Goal: Register for event/course

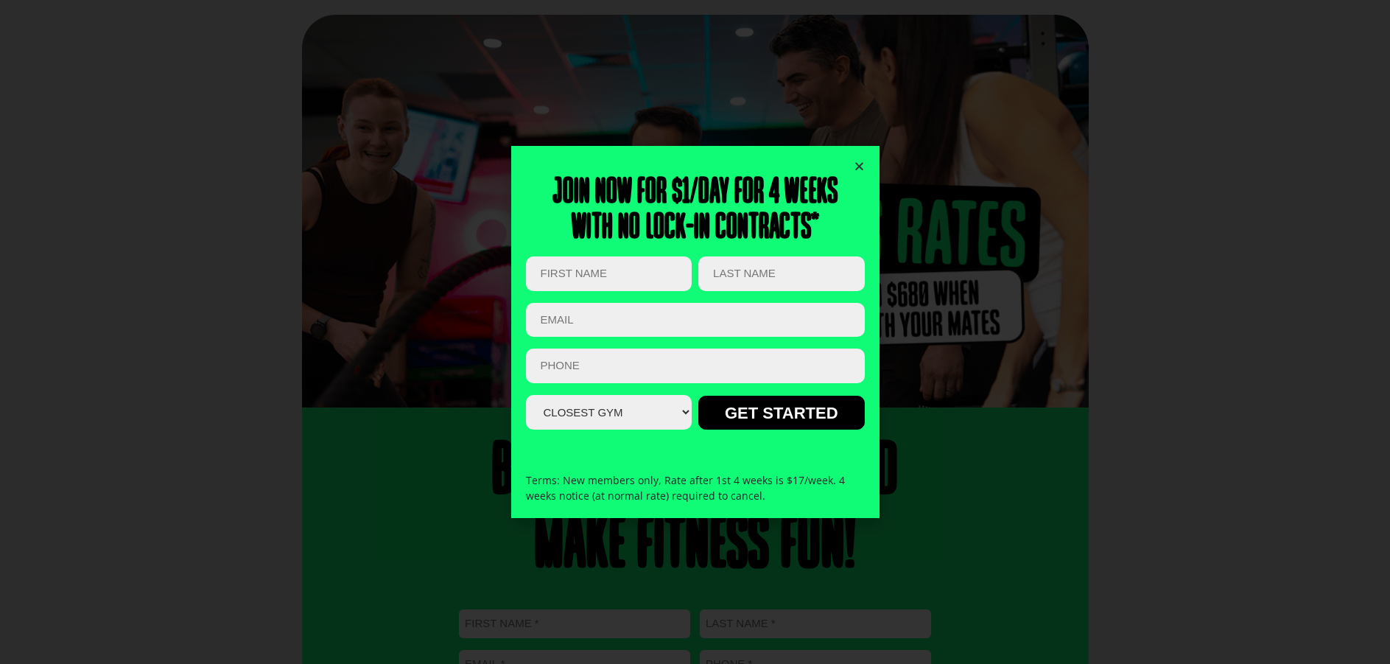
click at [859, 168] on icon "Close" at bounding box center [859, 166] width 11 height 11
click at [857, 167] on icon "Close" at bounding box center [859, 166] width 11 height 11
click at [860, 165] on icon "Close" at bounding box center [859, 166] width 11 height 11
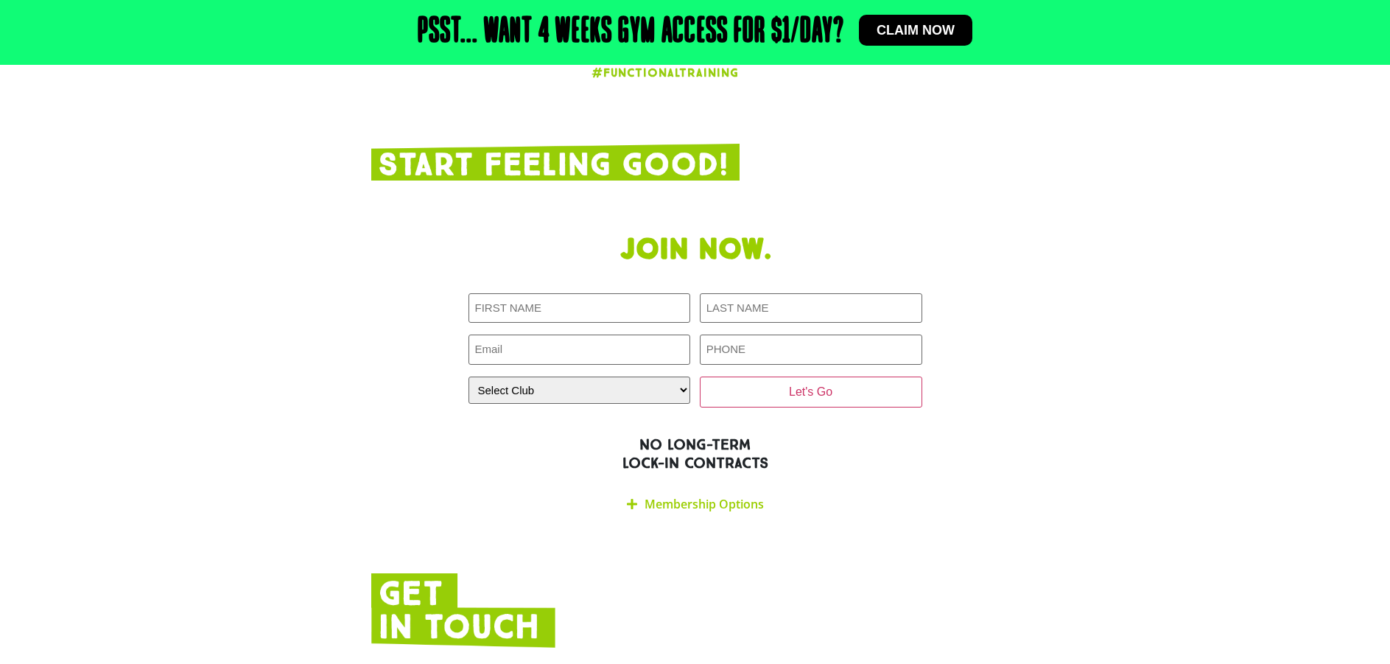
scroll to position [3095, 0]
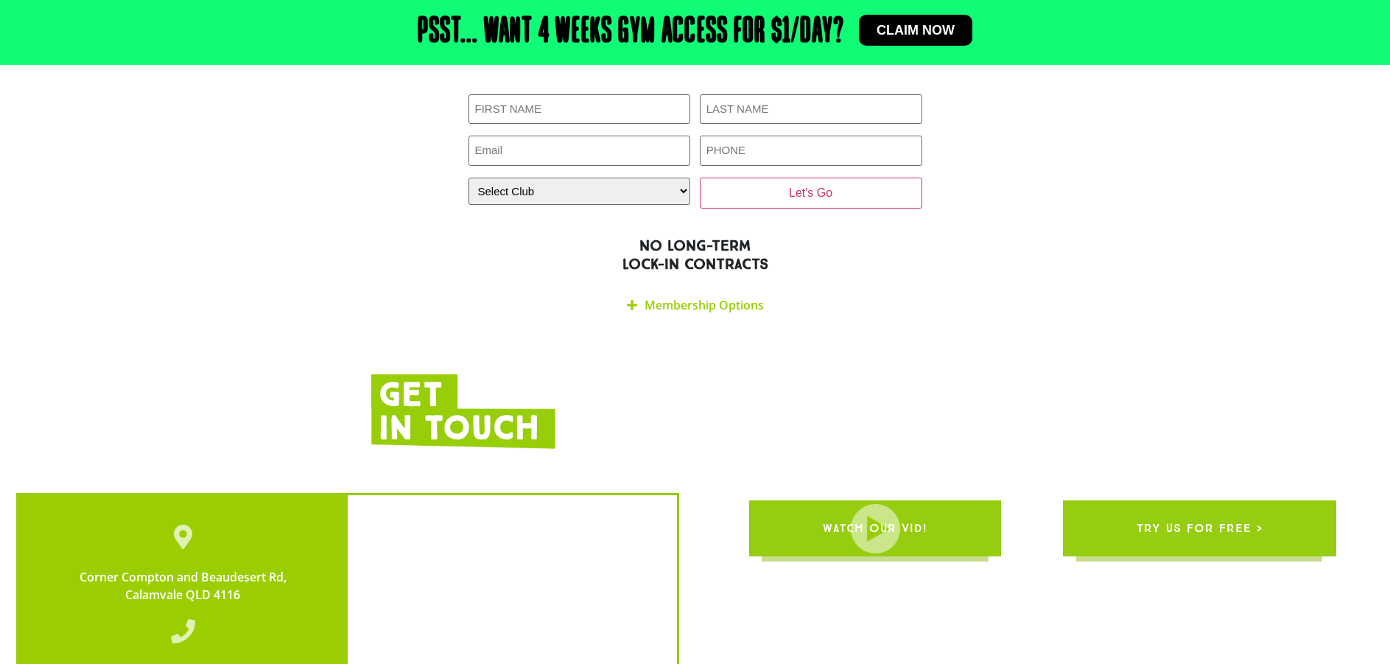
click at [654, 297] on link "Membership Options" at bounding box center [704, 305] width 119 height 16
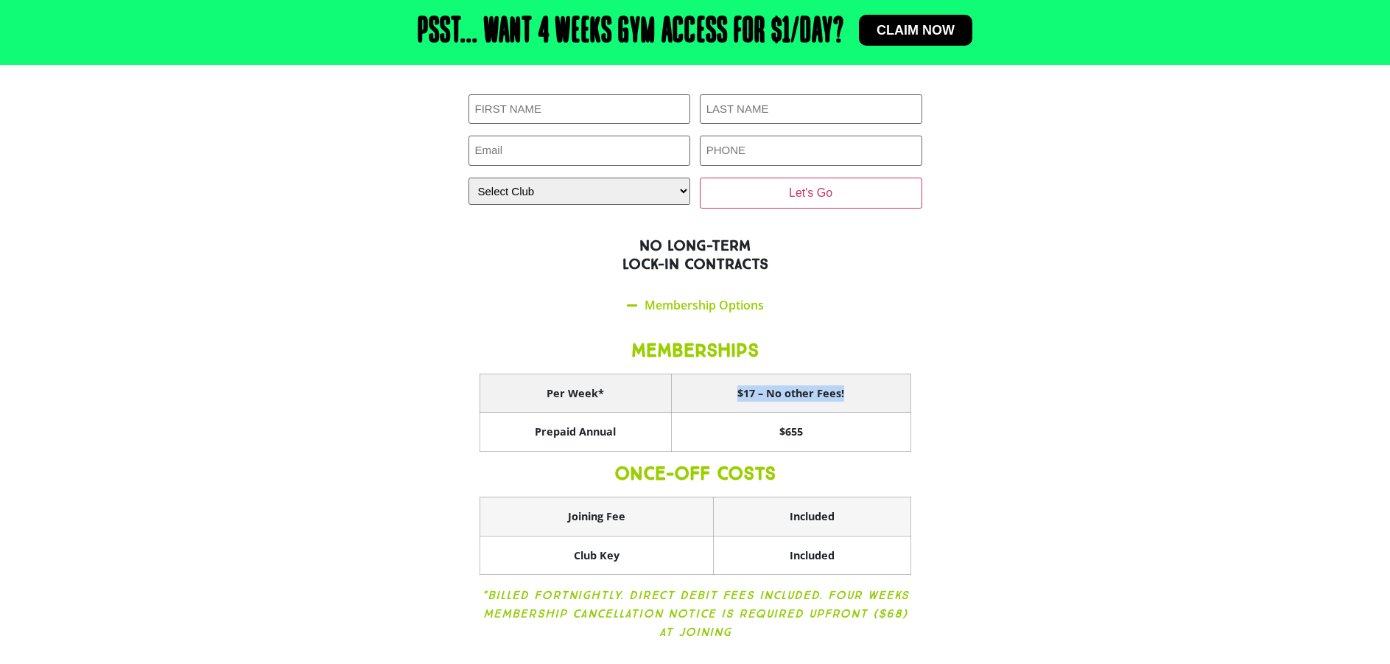
drag, startPoint x: 847, startPoint y: 337, endPoint x: 735, endPoint y: 332, distance: 112.1
click at [735, 374] on th "$17 – No other Fees!" at bounding box center [790, 393] width 239 height 39
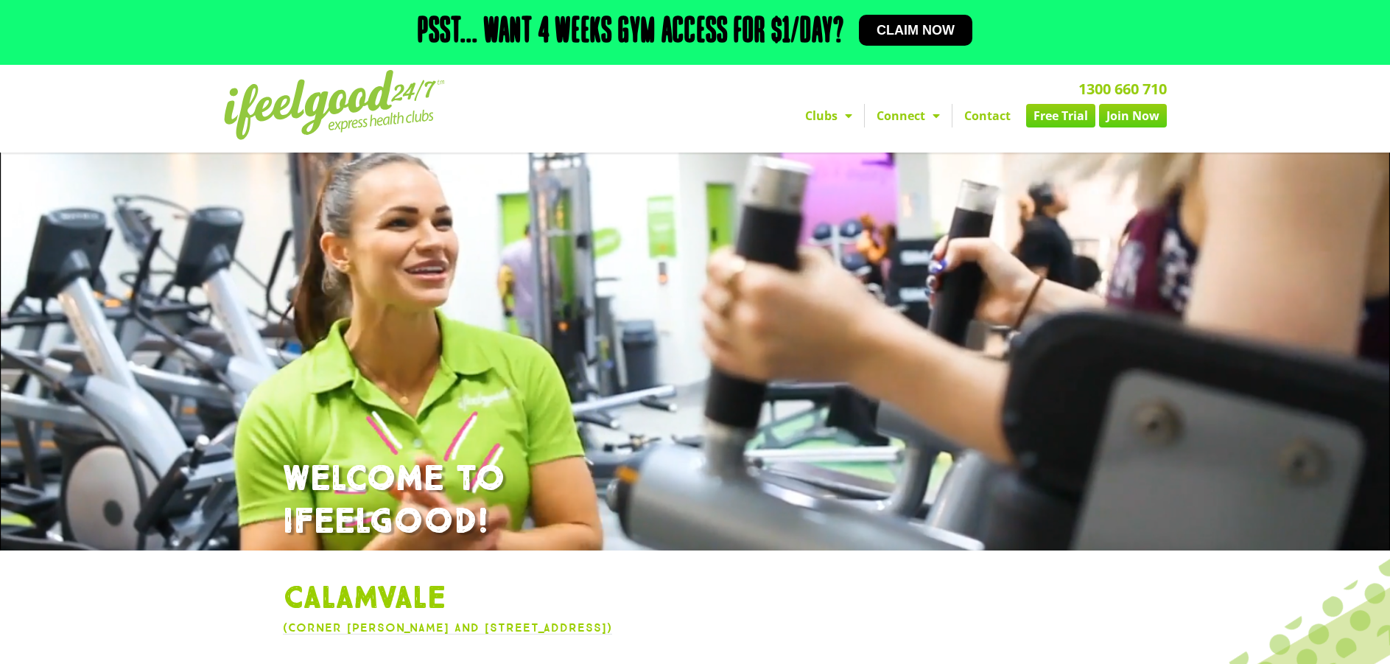
scroll to position [0, 0]
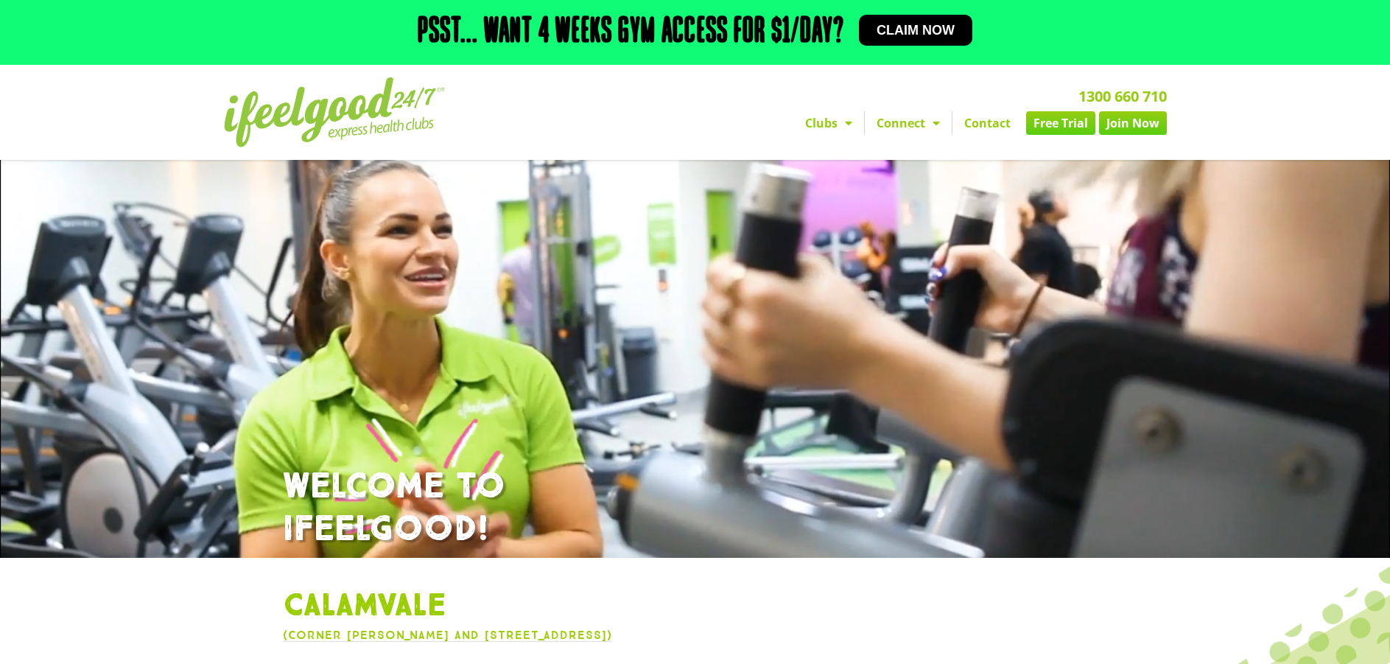
click at [839, 120] on span "Menu" at bounding box center [845, 123] width 15 height 27
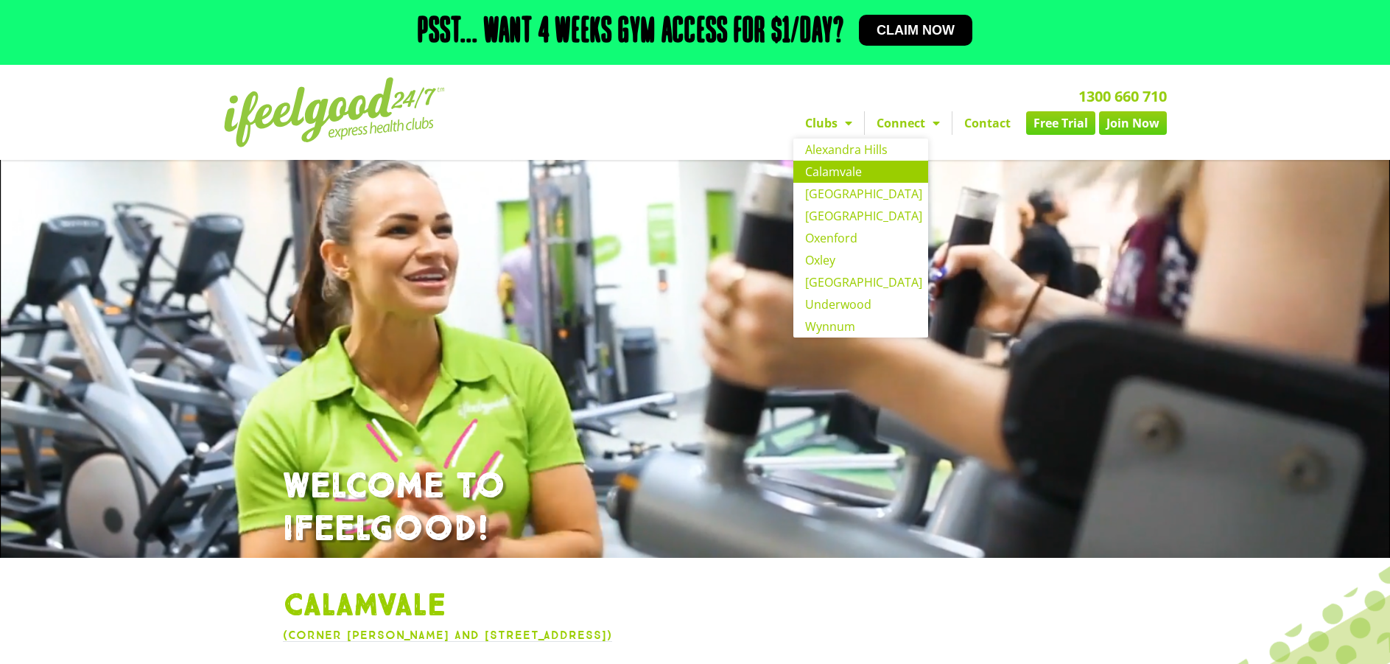
click at [839, 120] on span "Menu" at bounding box center [845, 123] width 15 height 27
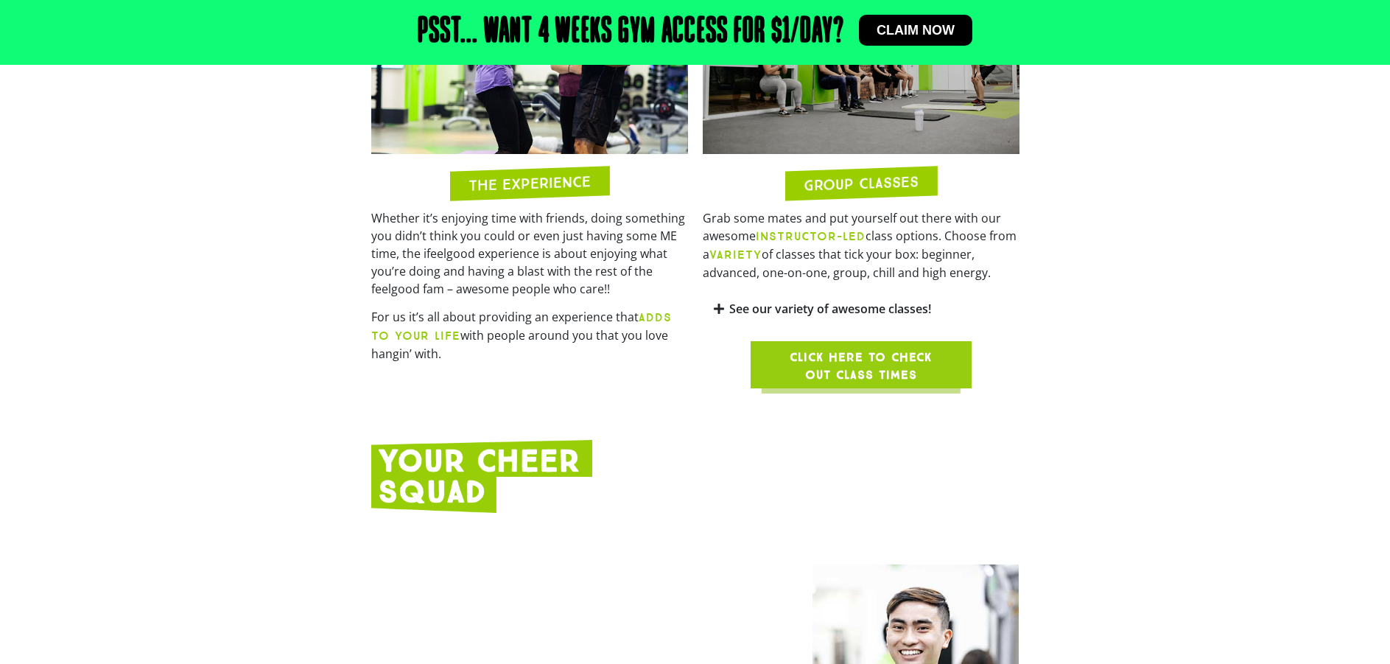
scroll to position [1474, 0]
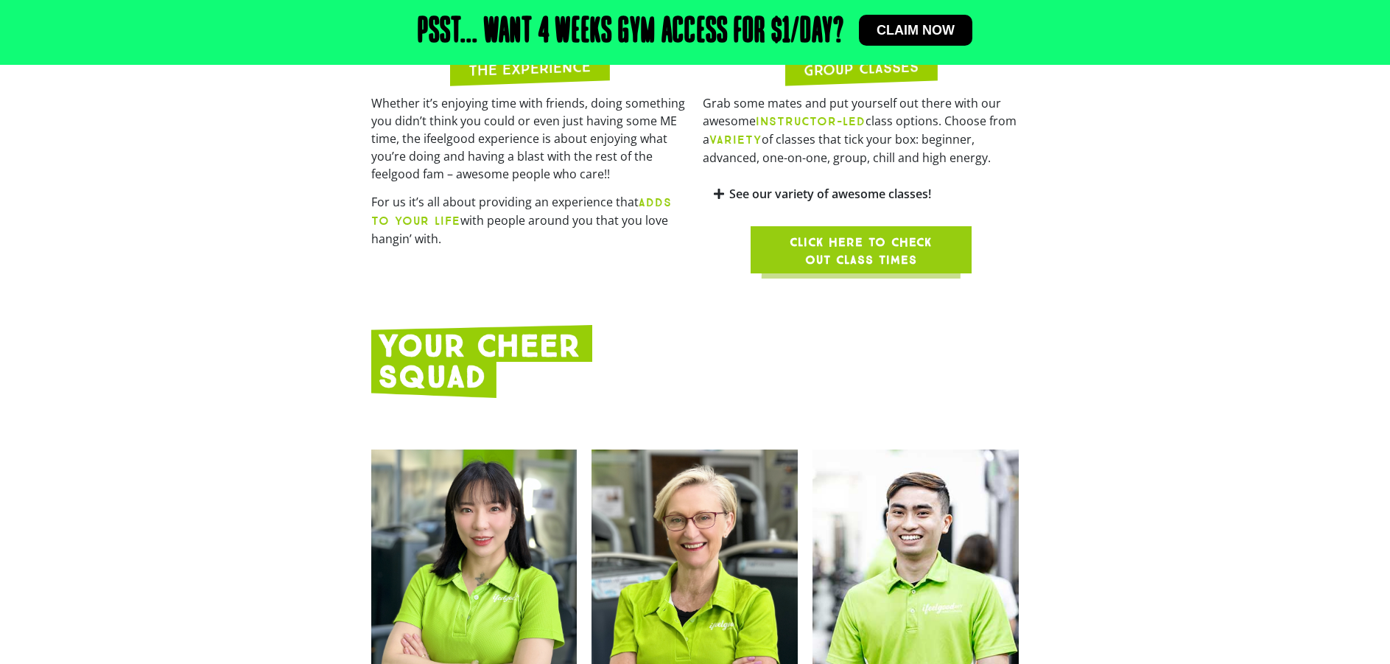
click at [896, 234] on span "Click here to check out class times" at bounding box center [861, 251] width 150 height 35
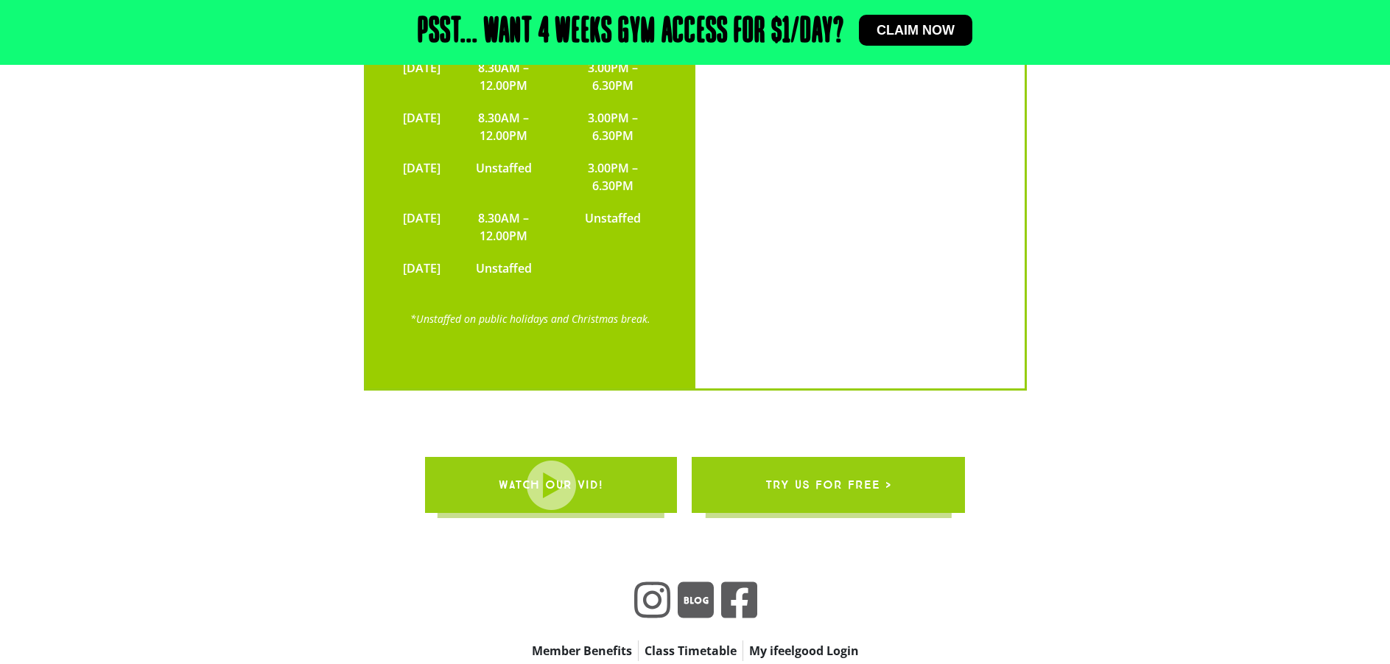
scroll to position [5076, 0]
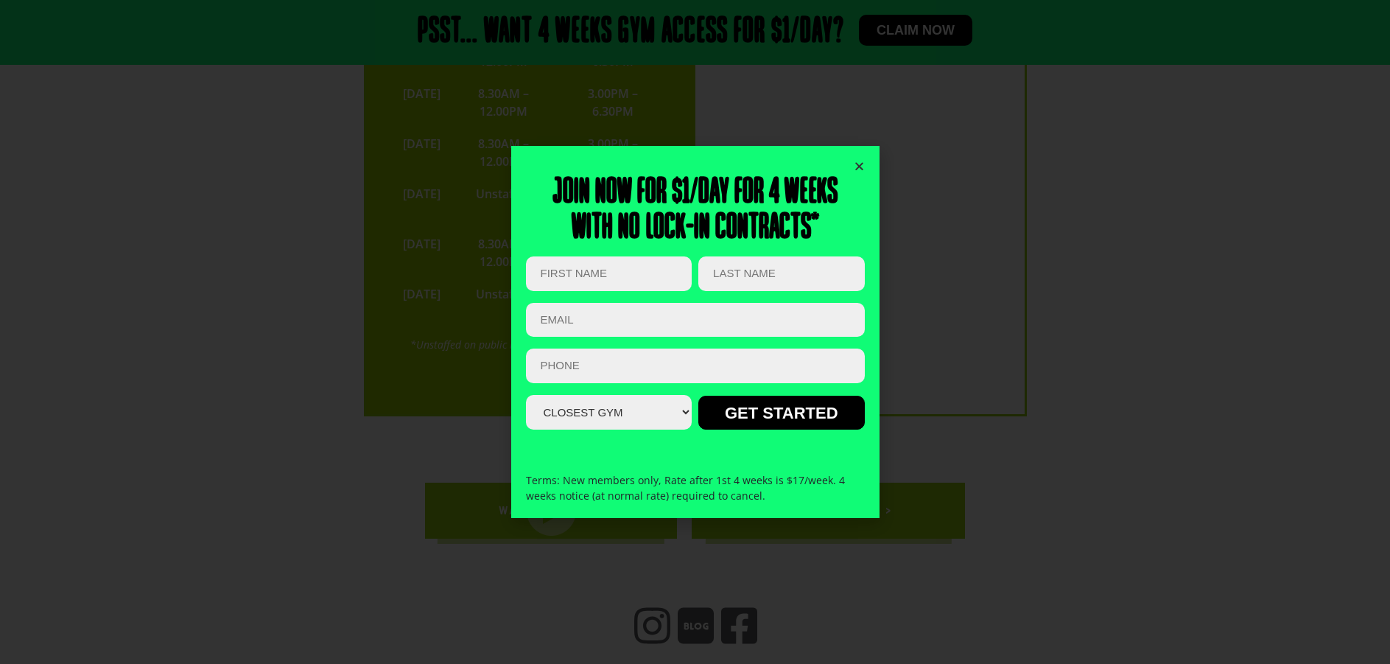
click at [856, 169] on icon "Close" at bounding box center [859, 166] width 11 height 11
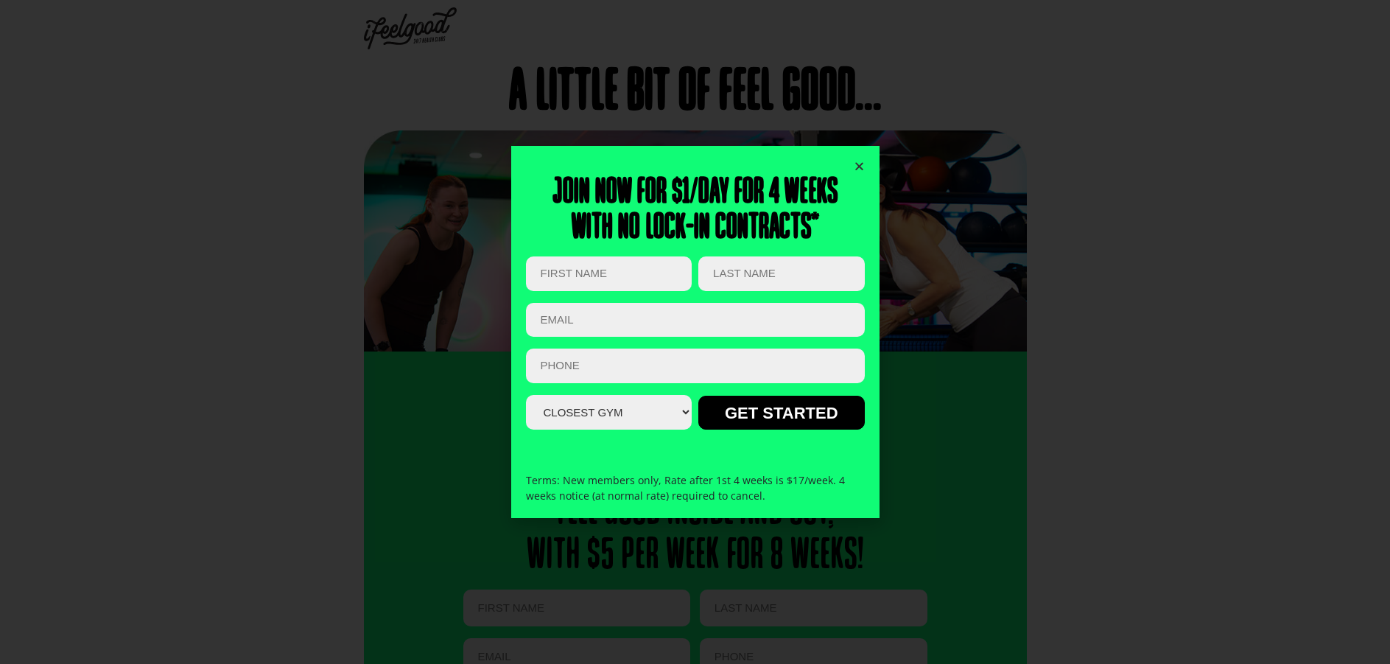
click at [855, 168] on icon "Close" at bounding box center [859, 166] width 11 height 11
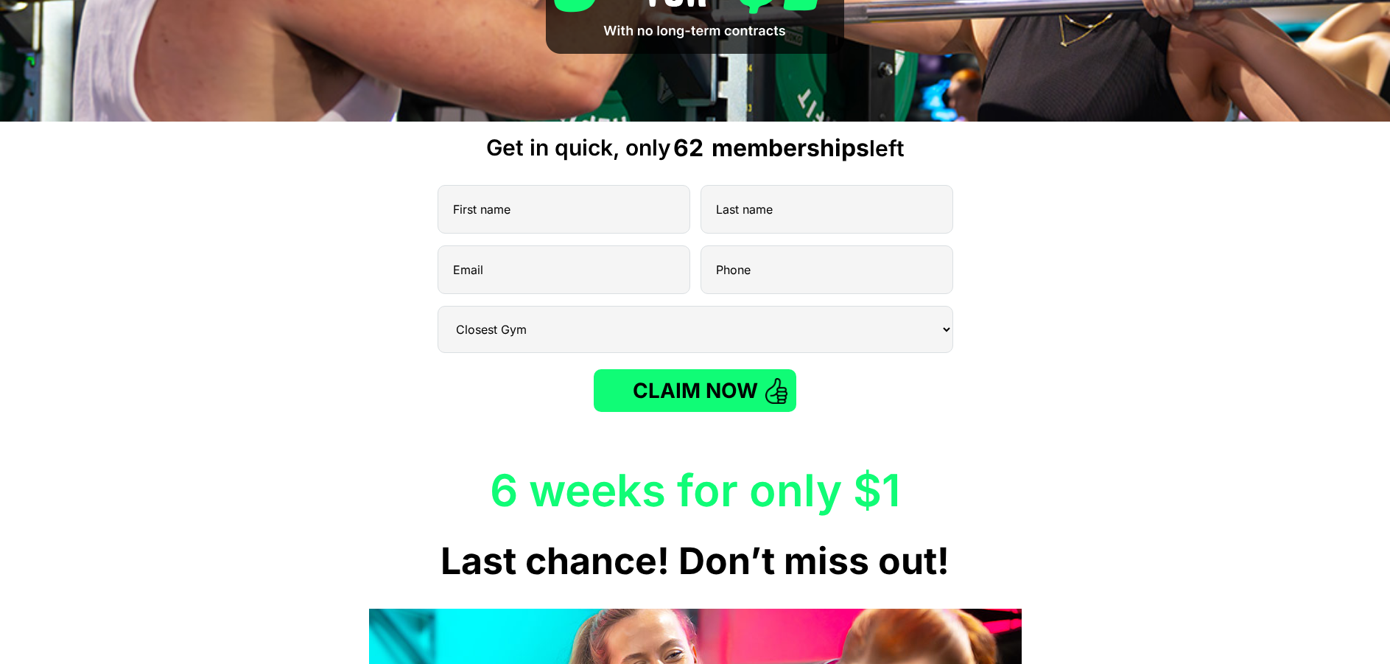
scroll to position [225, 0]
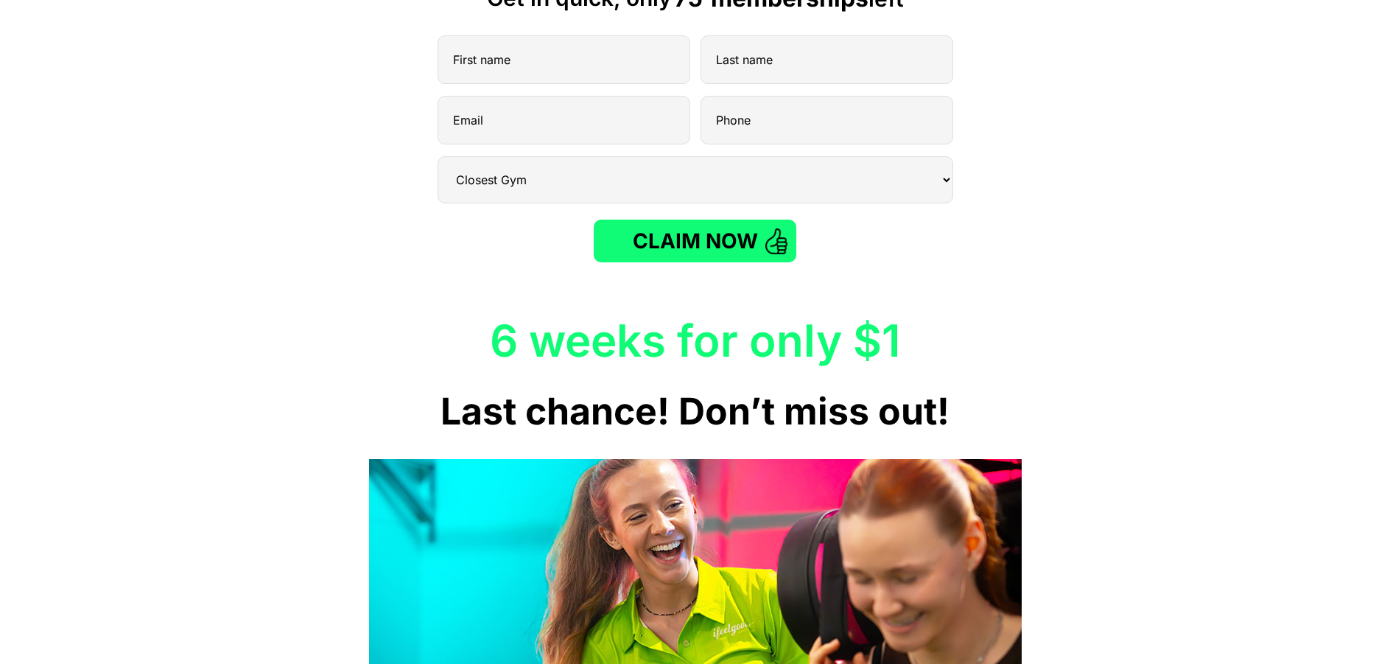
scroll to position [295, 0]
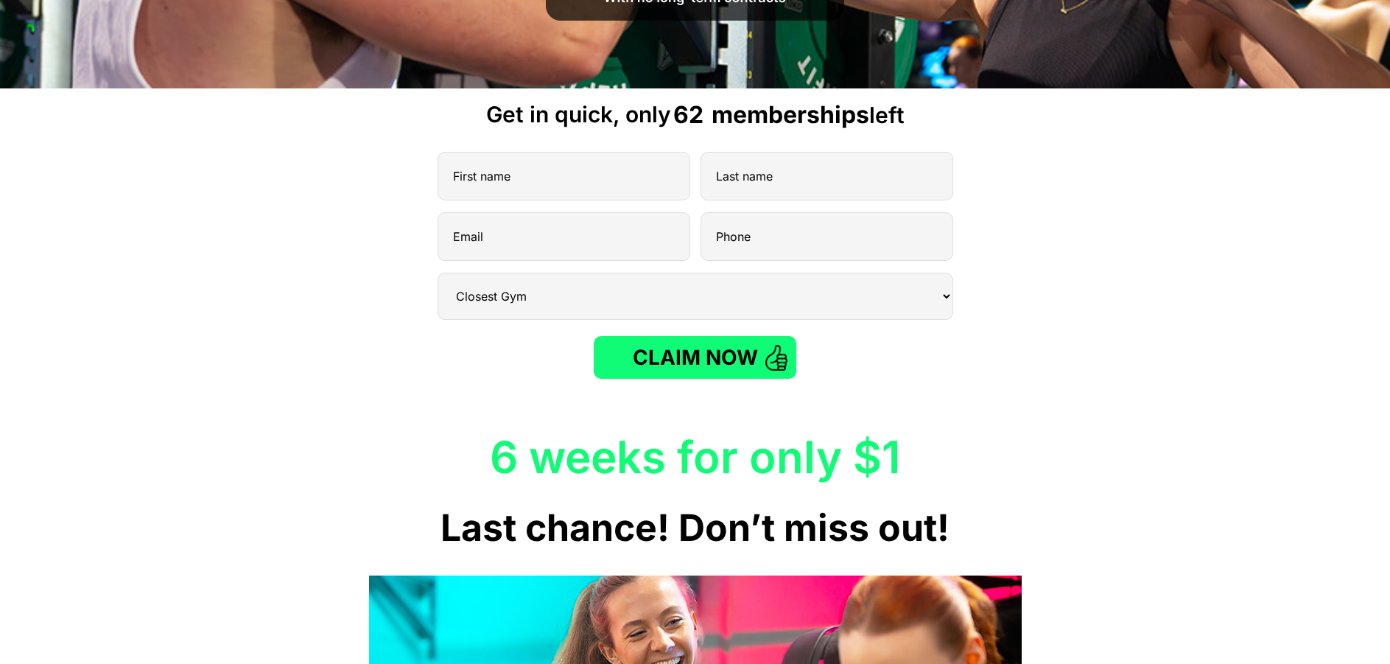
click at [556, 189] on input "First Name (Required)" at bounding box center [564, 176] width 253 height 49
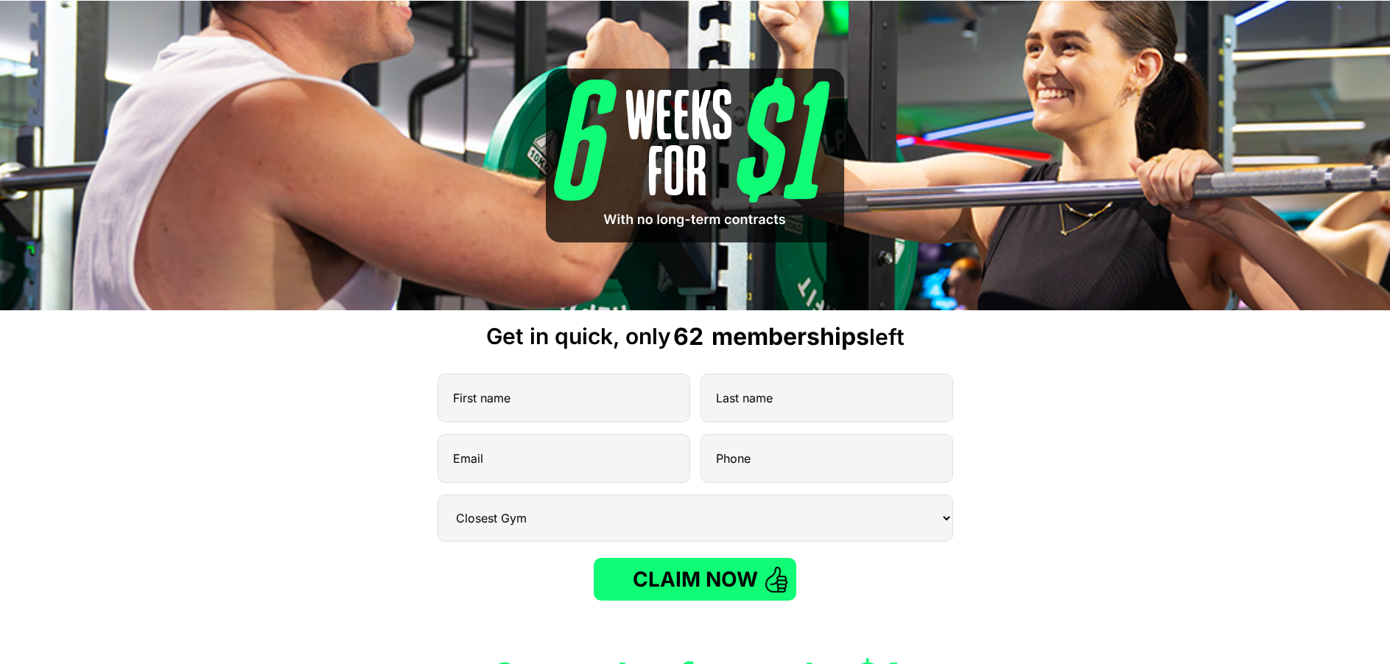
scroll to position [0, 0]
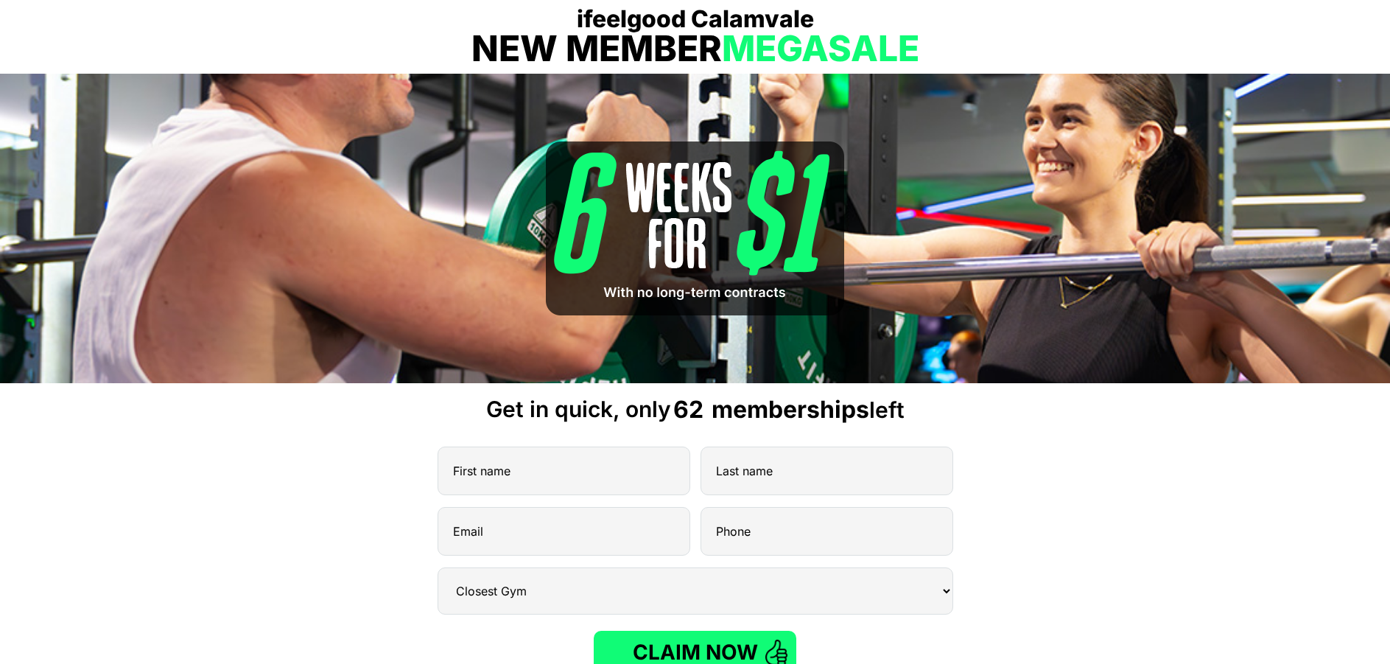
click at [628, 475] on input "First Name (Required)" at bounding box center [564, 470] width 253 height 49
type input "[PERSON_NAME]"
type input "Brown"
type input "[EMAIL_ADDRESS][DOMAIN_NAME]"
type input "0423449633"
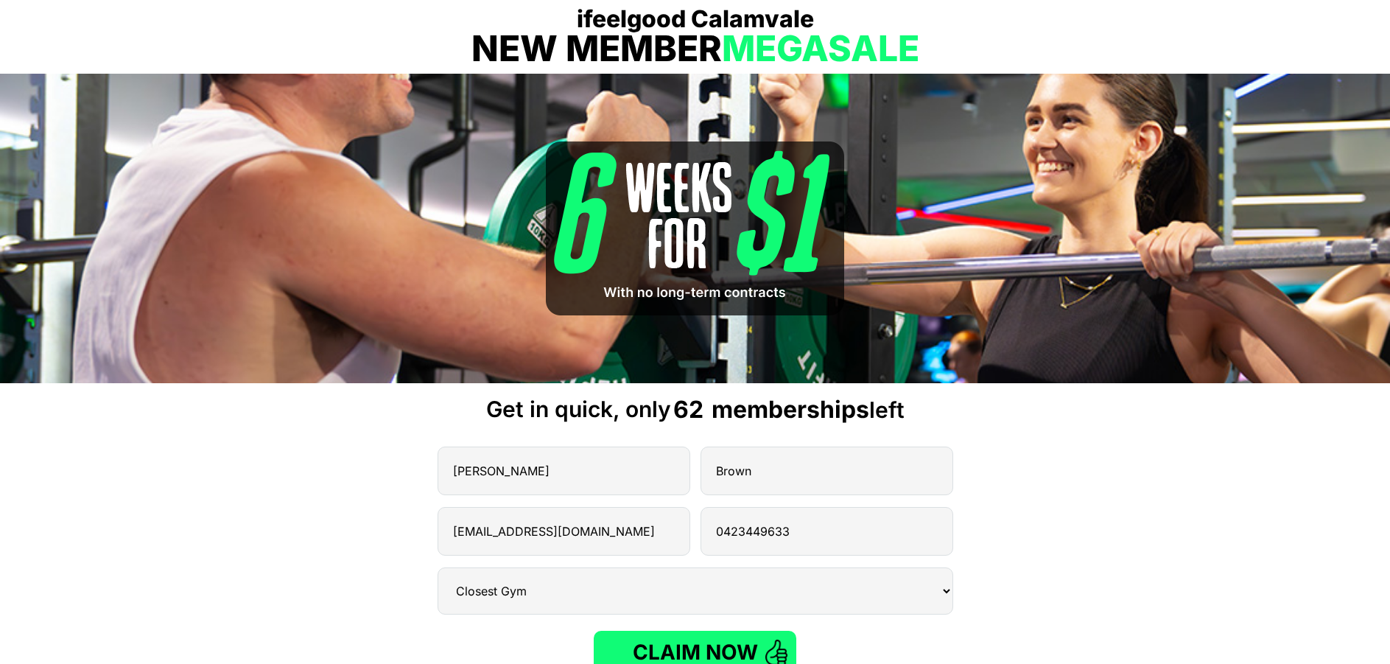
click at [622, 597] on select "Closest Gym [GEOGRAPHIC_DATA] [GEOGRAPHIC_DATA] [GEOGRAPHIC_DATA] [GEOGRAPHIC_D…" at bounding box center [696, 590] width 516 height 47
select select "Calamvale"
click at [438, 567] on select "Closest Gym [GEOGRAPHIC_DATA] [GEOGRAPHIC_DATA] [GEOGRAPHIC_DATA] [GEOGRAPHIC_D…" at bounding box center [696, 590] width 516 height 47
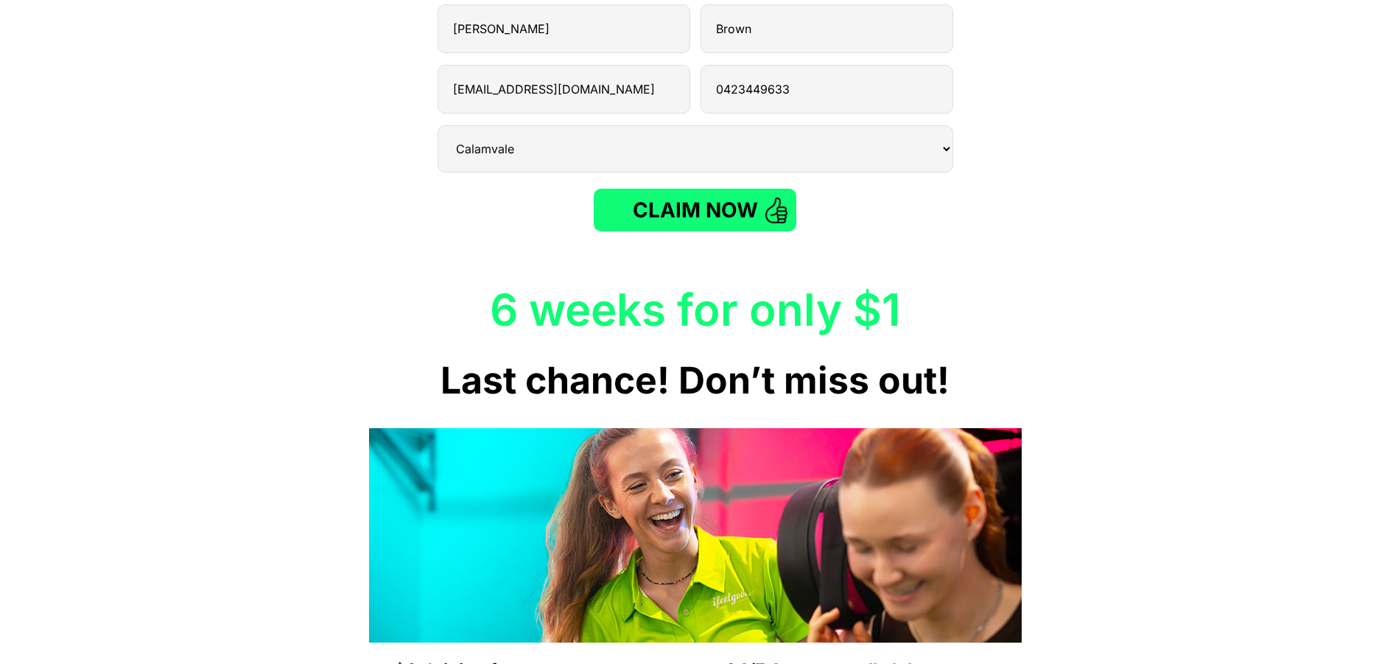
scroll to position [368, 0]
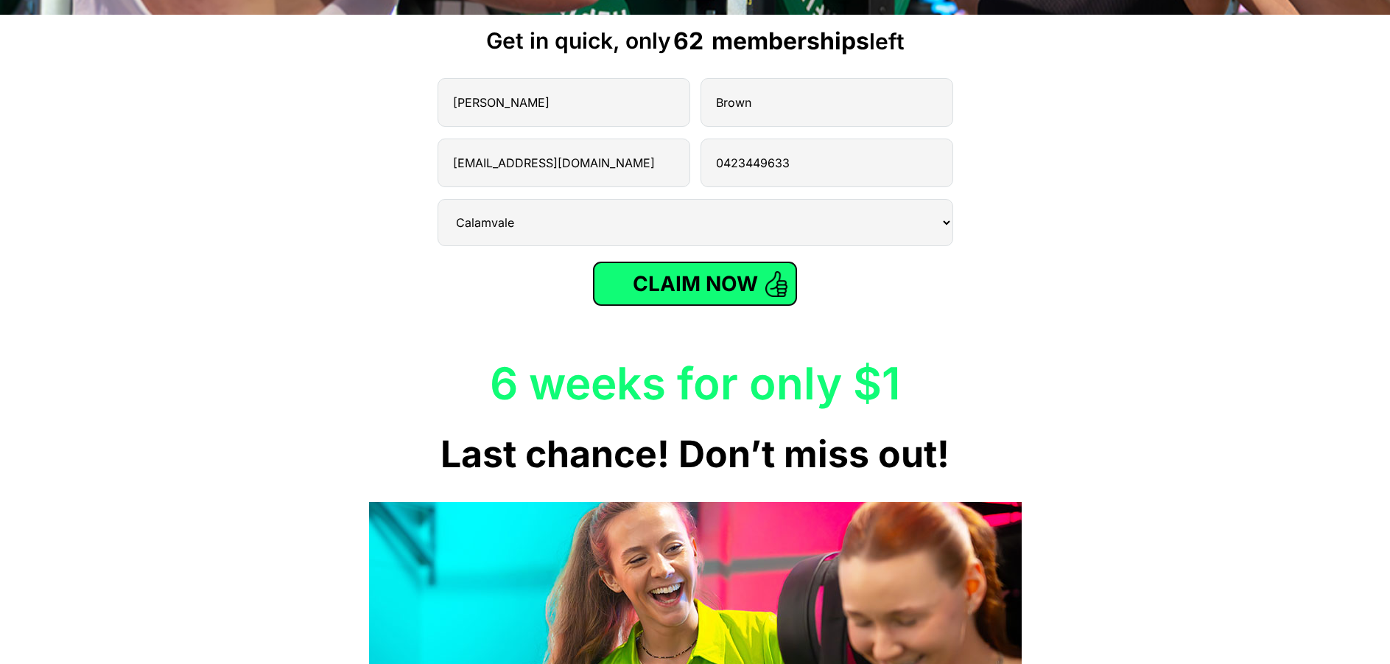
click at [718, 298] on input "CLAIM NOW" at bounding box center [695, 283] width 203 height 43
click at [715, 285] on input "CLAIM NOW" at bounding box center [695, 283] width 203 height 43
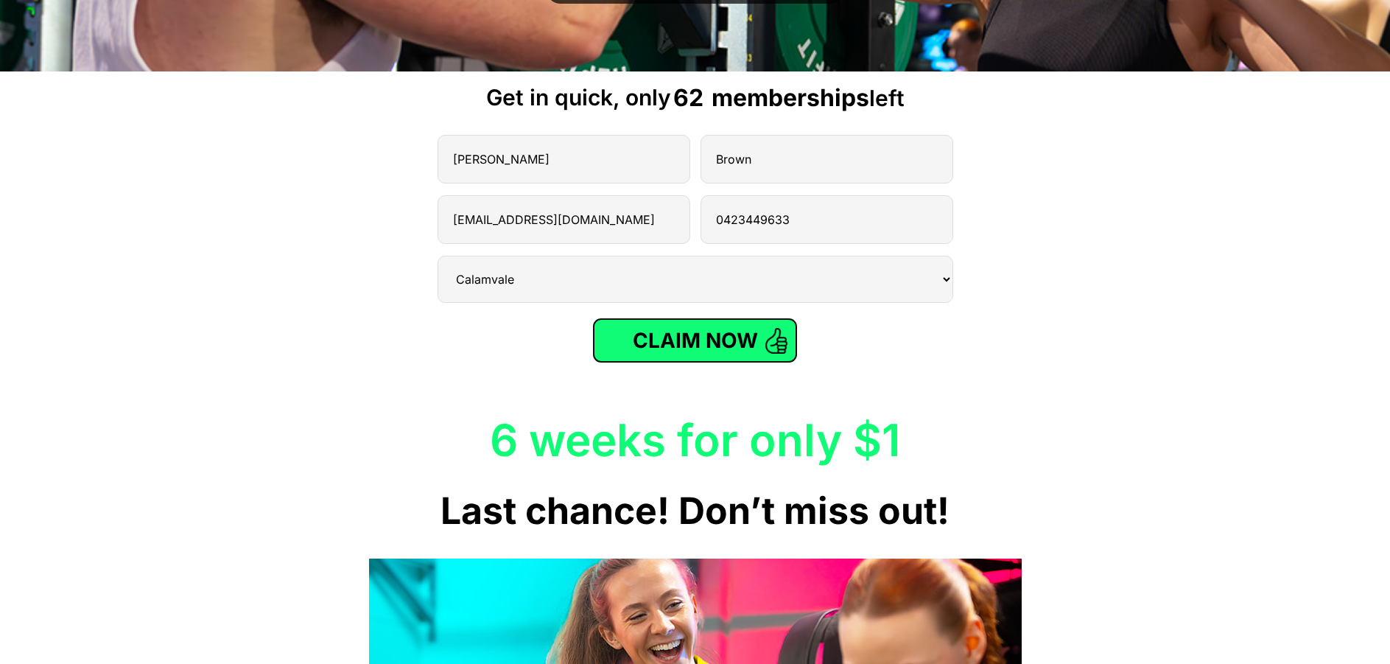
scroll to position [198, 0]
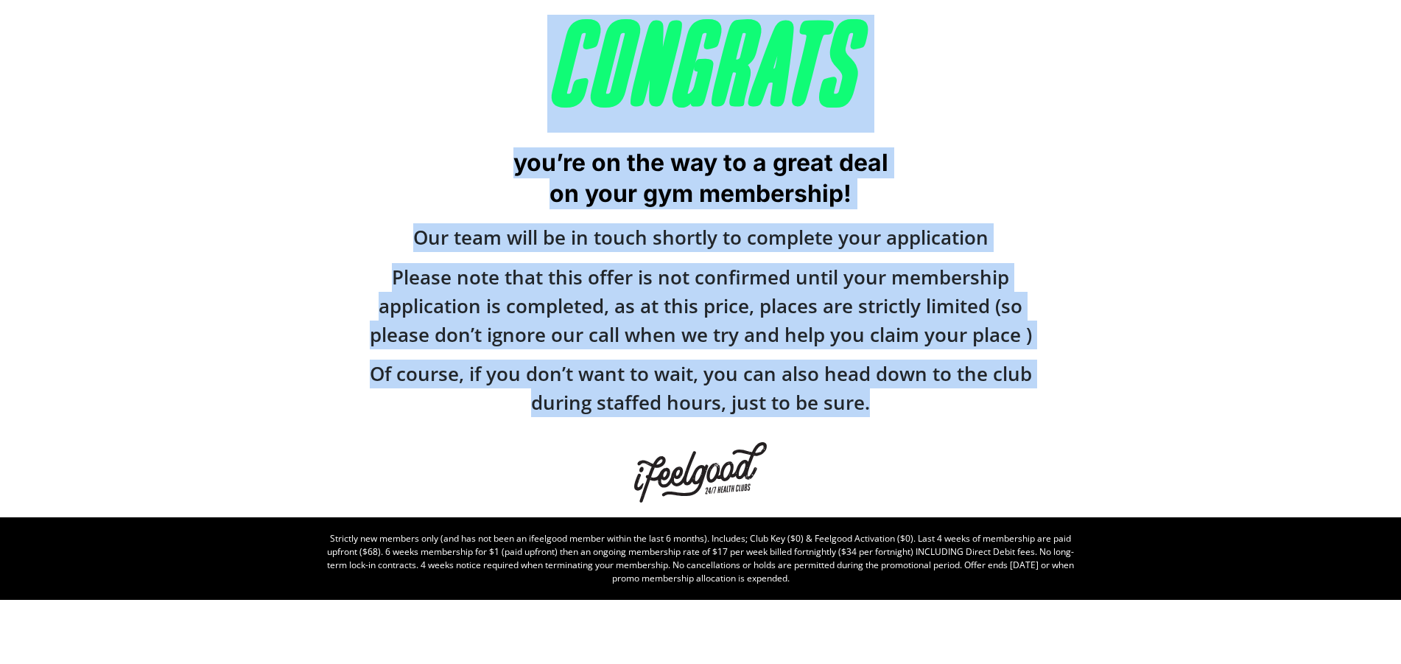
drag, startPoint x: 880, startPoint y: 406, endPoint x: 375, endPoint y: 117, distance: 582.1
click at [375, 117] on div "Congrats you’re on the way to a great deal on your gym membership! Our team wil…" at bounding box center [700, 258] width 663 height 517
click at [494, 297] on p "Please note that this offer is not confirmed until your membership application …" at bounding box center [700, 306] width 663 height 86
